Goal: Navigation & Orientation: Find specific page/section

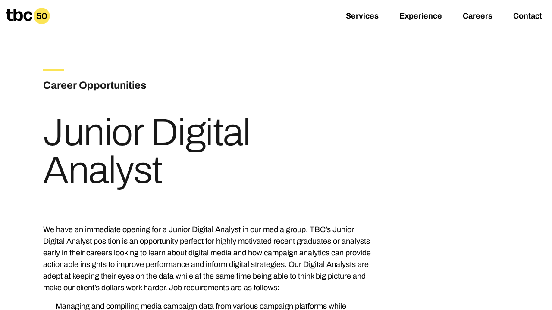
scroll to position [468, 0]
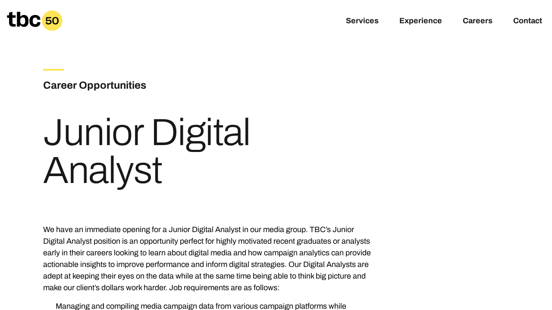
click at [101, 85] on h3 "Career Opportunities" at bounding box center [146, 86] width 207 height 16
click at [482, 19] on link "Careers" at bounding box center [477, 21] width 30 height 10
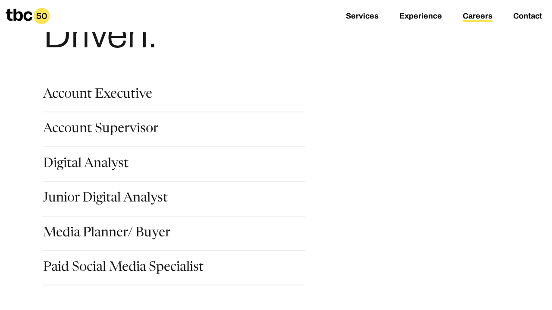
scroll to position [94, 0]
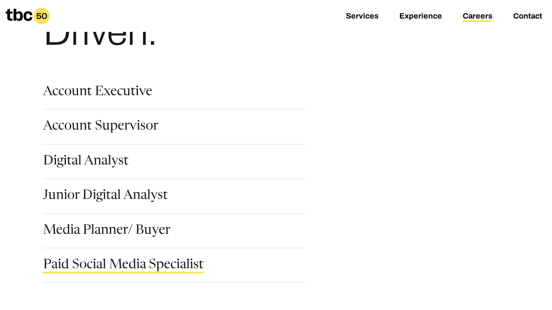
click at [150, 267] on link "Paid Social Media Specialist" at bounding box center [123, 266] width 160 height 15
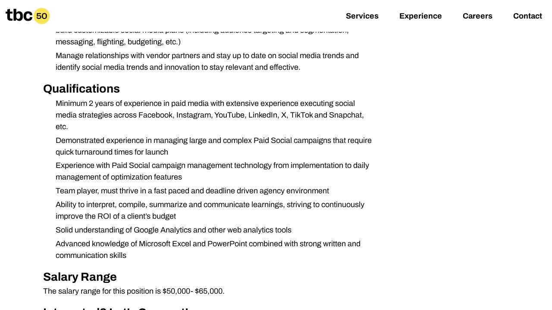
scroll to position [408, 0]
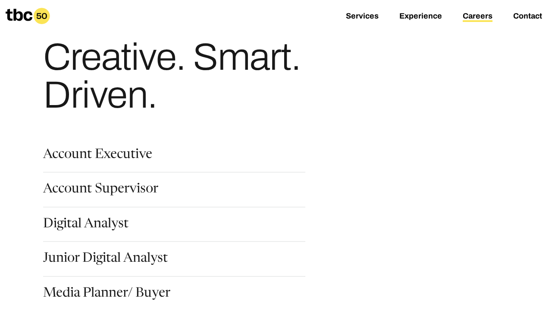
scroll to position [30, 0]
click at [112, 187] on link "Account Supervisor" at bounding box center [100, 191] width 115 height 15
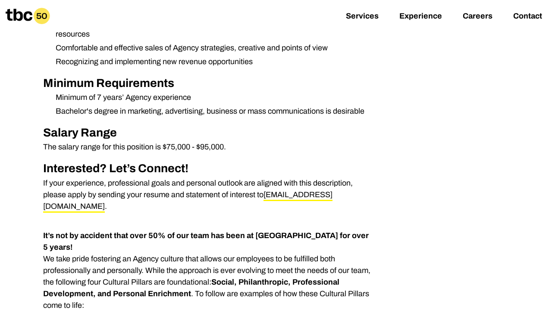
scroll to position [433, 0]
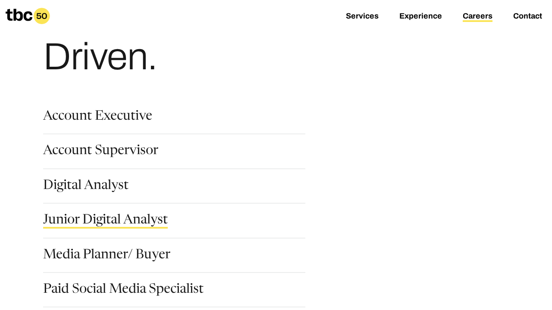
scroll to position [72, 0]
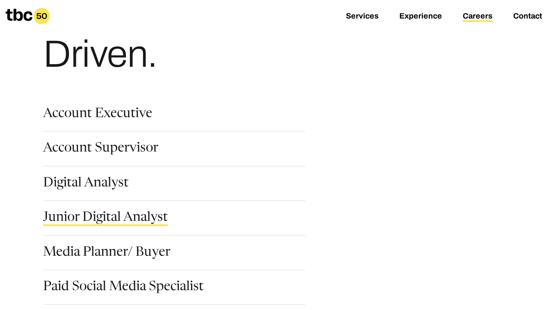
click at [87, 216] on link "Junior Digital Analyst" at bounding box center [105, 219] width 125 height 15
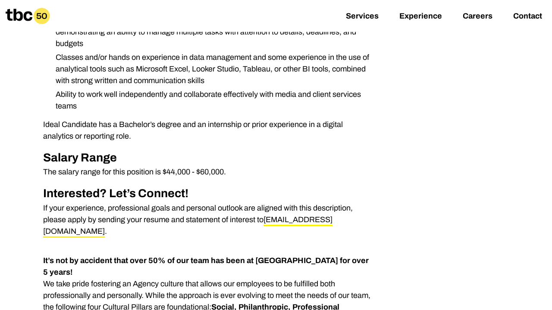
scroll to position [489, 0]
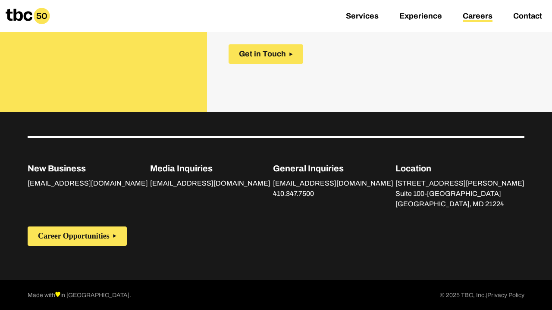
scroll to position [503, 0]
